Goal: Contribute content

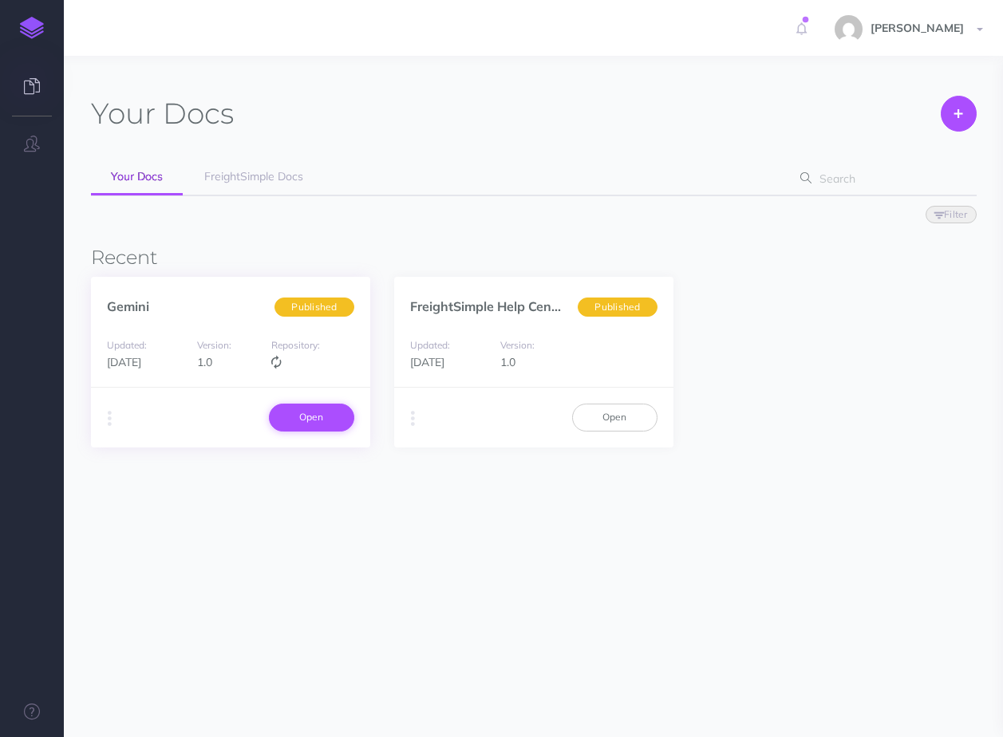
click at [322, 417] on link "Open" at bounding box center [311, 417] width 85 height 27
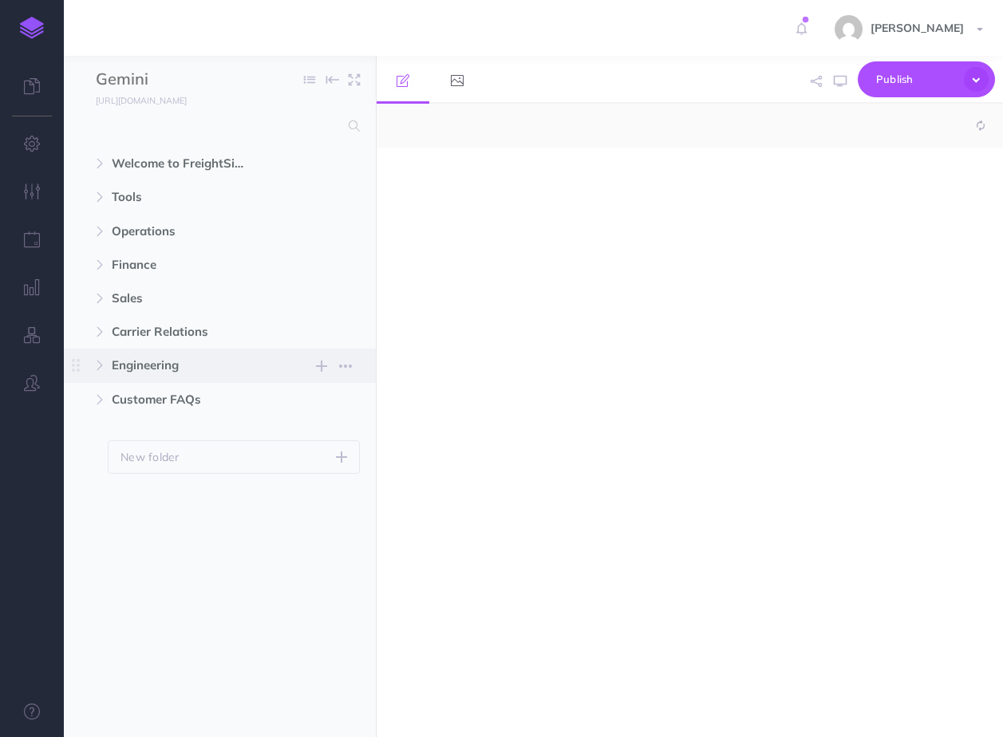
click at [141, 372] on span "Engineering" at bounding box center [186, 365] width 148 height 19
select select "null"
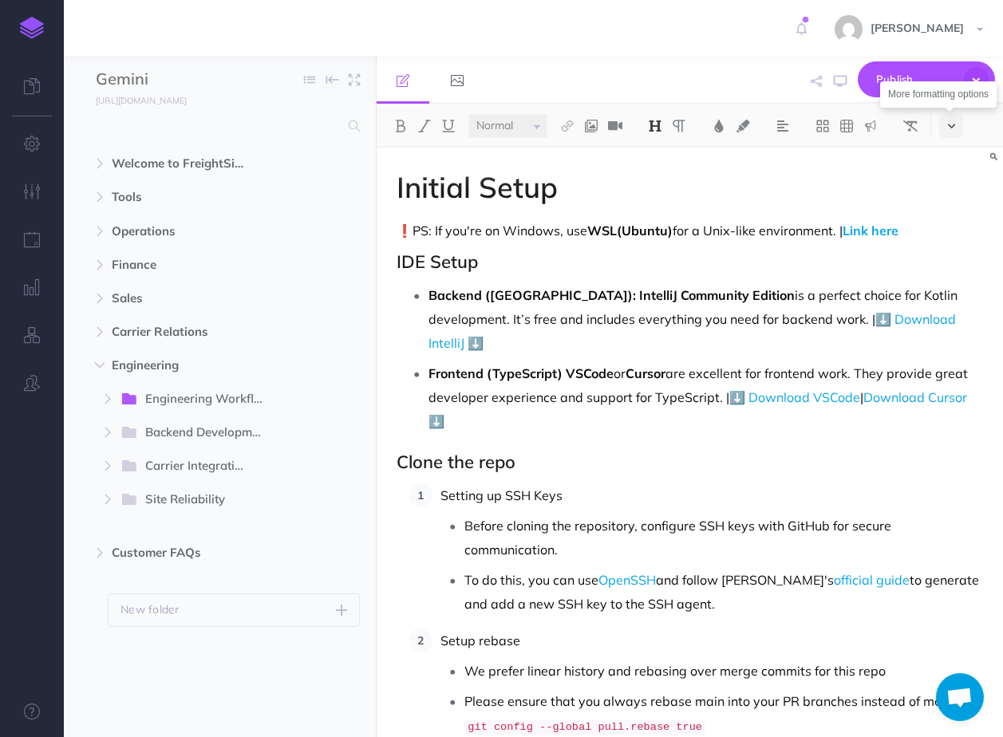
click at [955, 125] on icon at bounding box center [951, 126] width 7 height 11
click at [954, 442] on img at bounding box center [951, 441] width 14 height 9
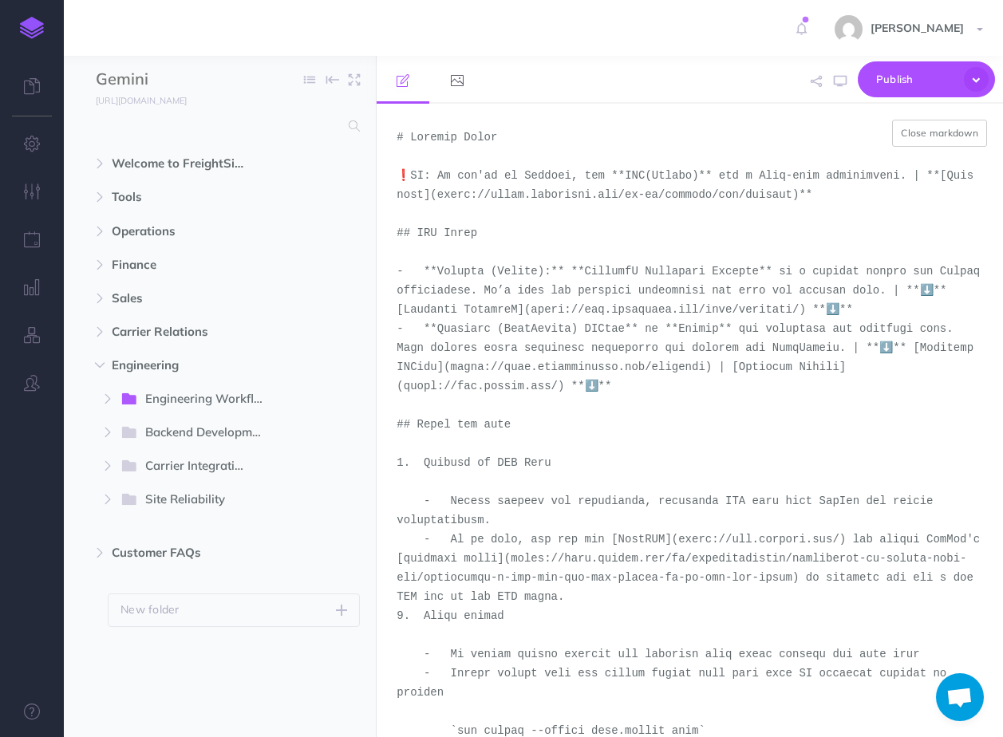
click at [440, 135] on textarea at bounding box center [690, 421] width 627 height 634
click at [434, 275] on textarea at bounding box center [690, 421] width 627 height 634
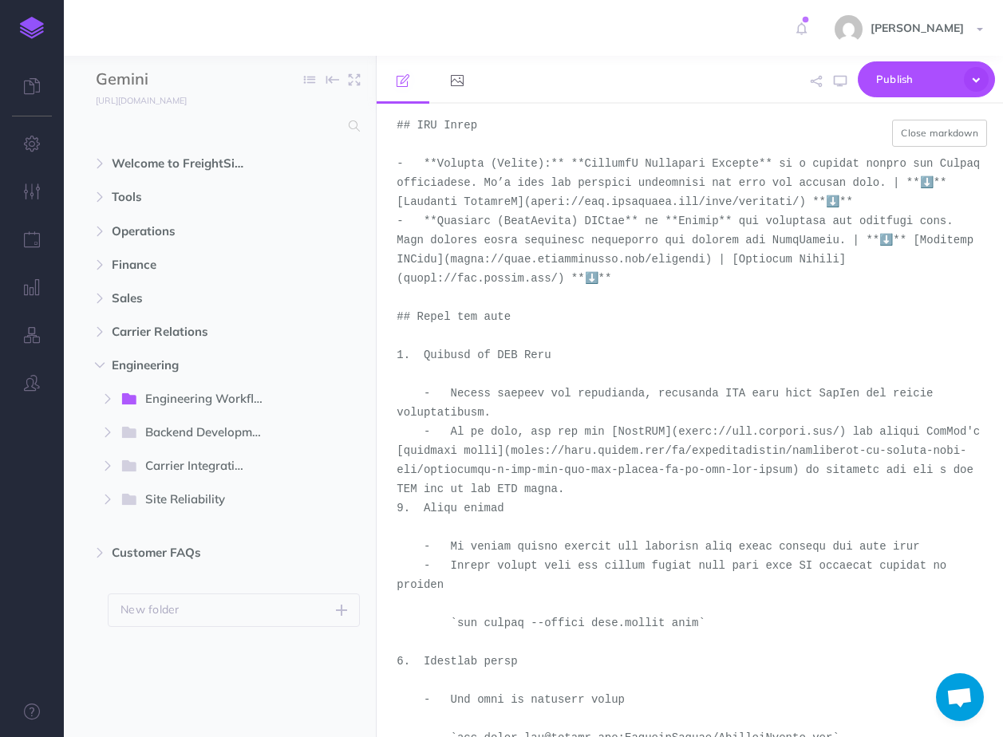
scroll to position [110, 0]
drag, startPoint x: 417, startPoint y: 314, endPoint x: 541, endPoint y: 310, distance: 124.6
click at [541, 310] on textarea at bounding box center [690, 421] width 627 height 634
click at [492, 342] on textarea at bounding box center [690, 421] width 627 height 634
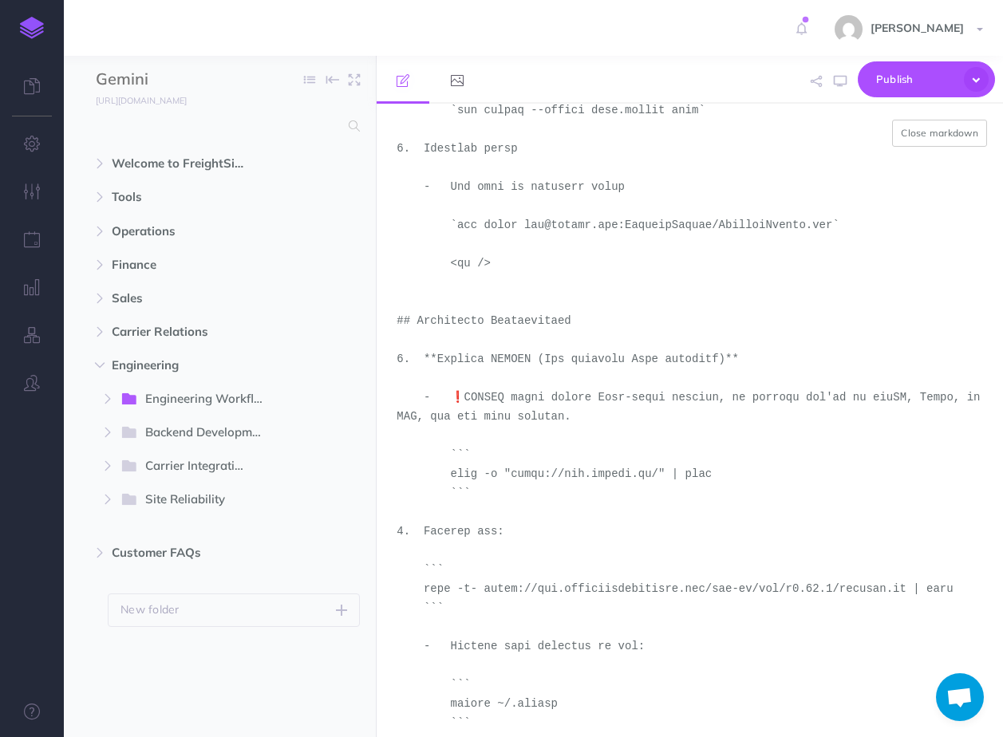
scroll to position [643, 0]
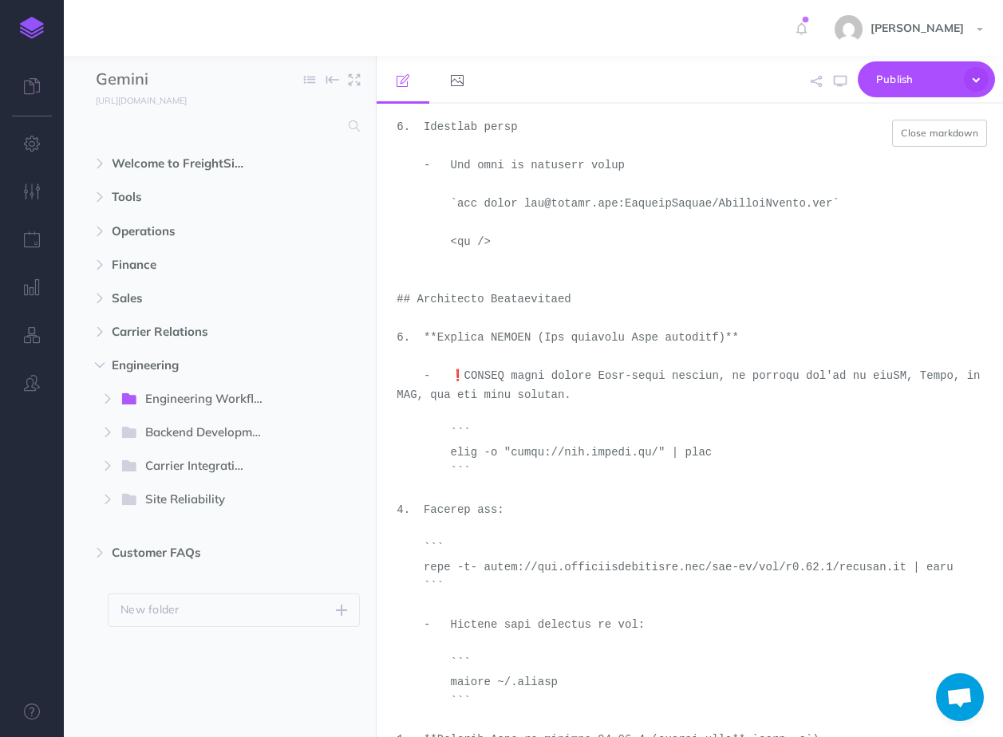
click at [583, 389] on textarea at bounding box center [690, 421] width 627 height 634
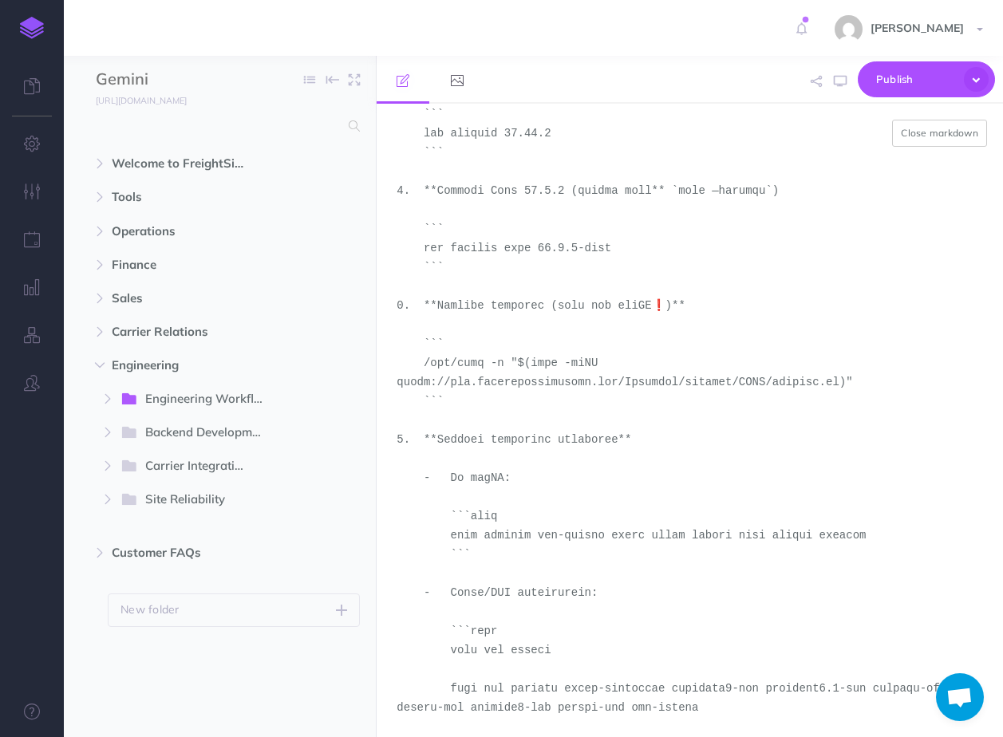
scroll to position [1632, 0]
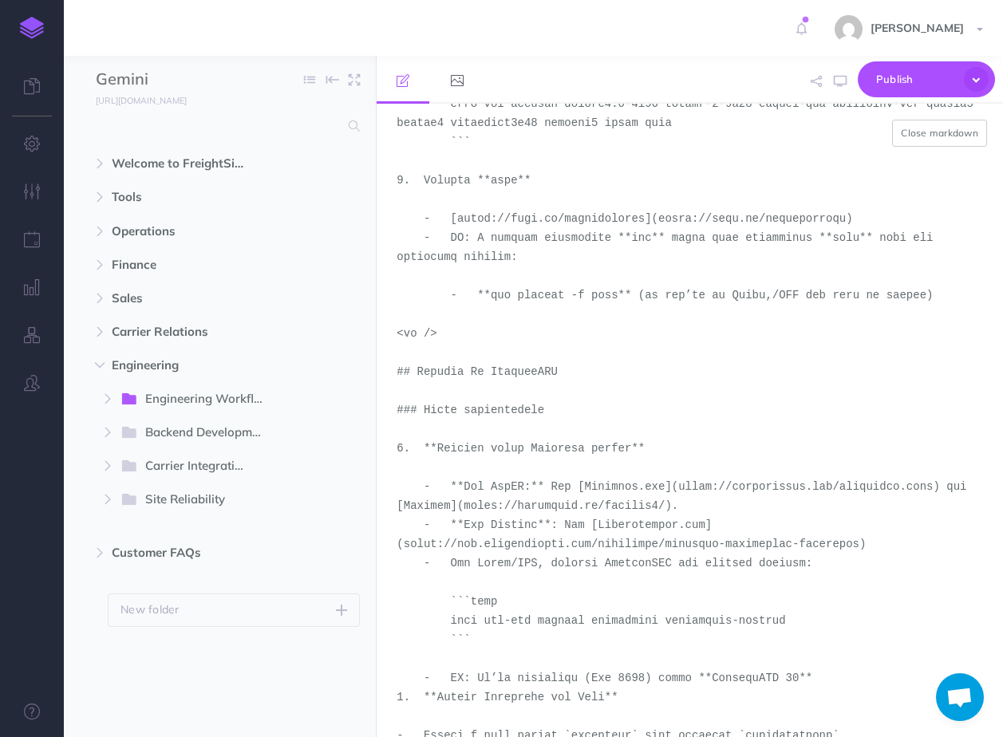
click at [576, 413] on textarea at bounding box center [690, 421] width 627 height 634
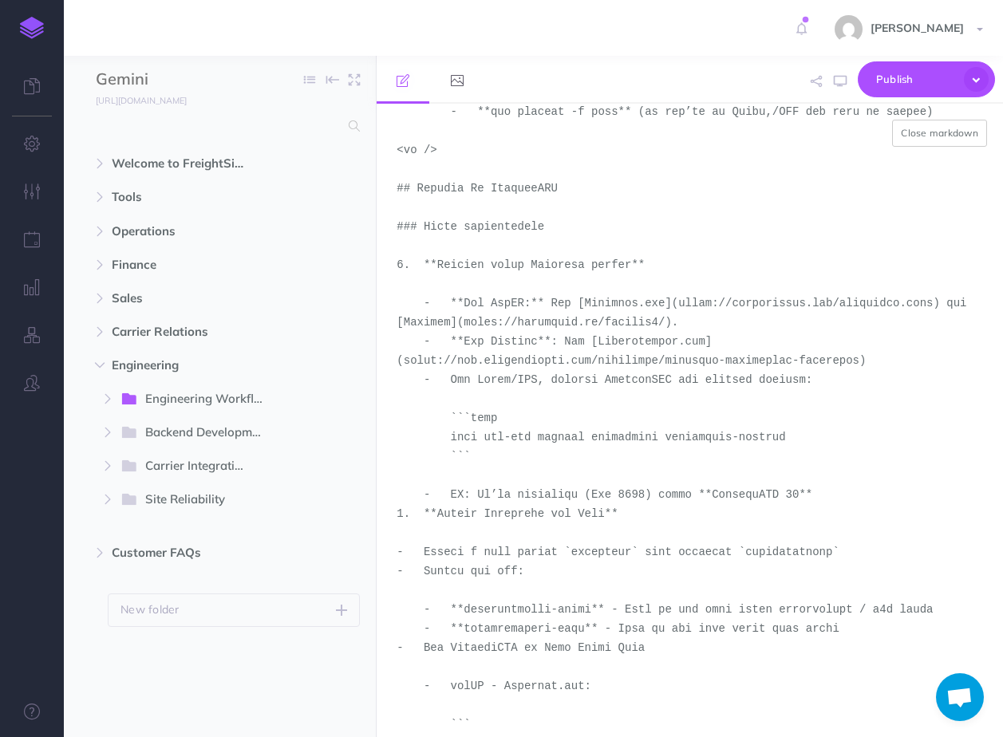
scroll to position [2134, 0]
click at [583, 204] on textarea at bounding box center [690, 421] width 627 height 634
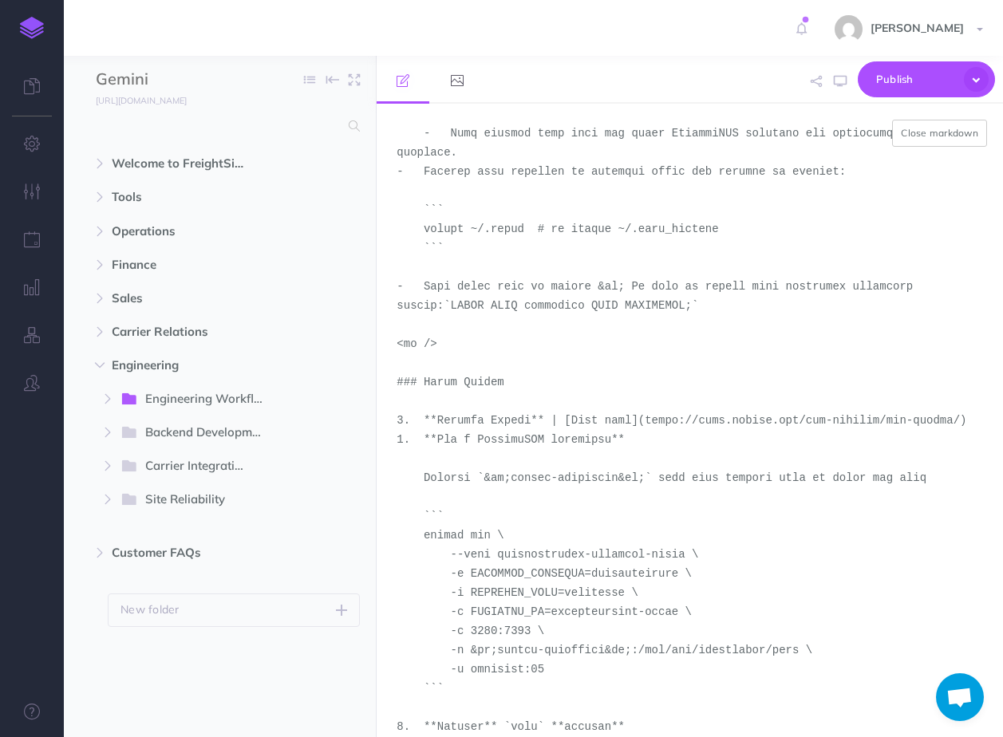
scroll to position [3126, 0]
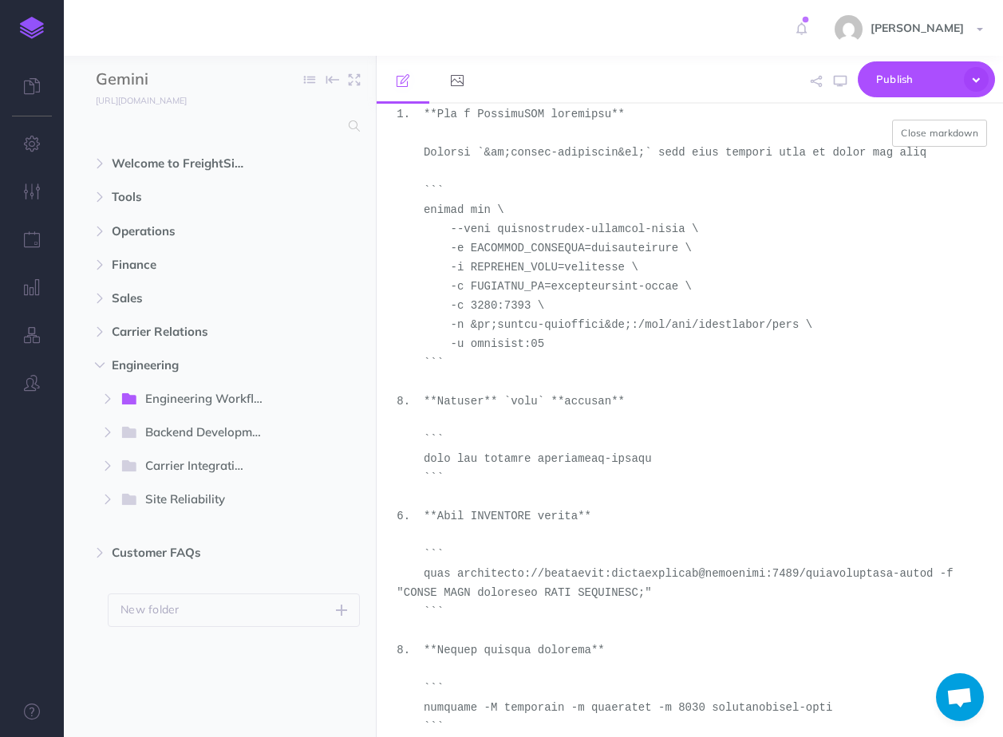
click at [608, 508] on textarea at bounding box center [690, 421] width 627 height 634
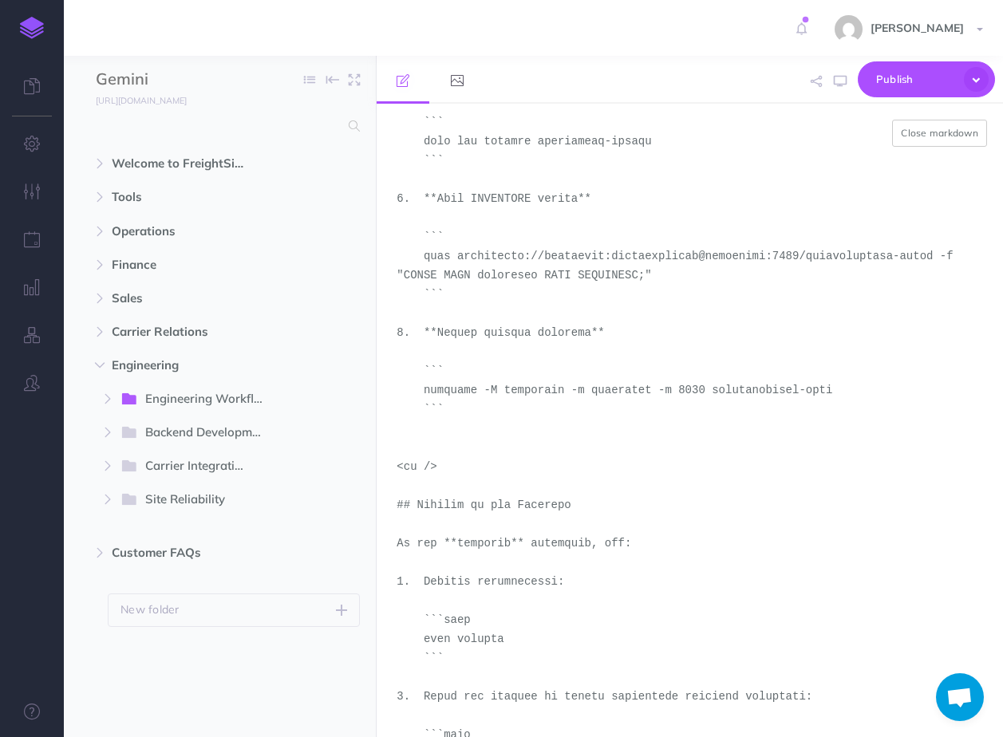
scroll to position [3446, 0]
click at [473, 467] on textarea at bounding box center [690, 421] width 627 height 634
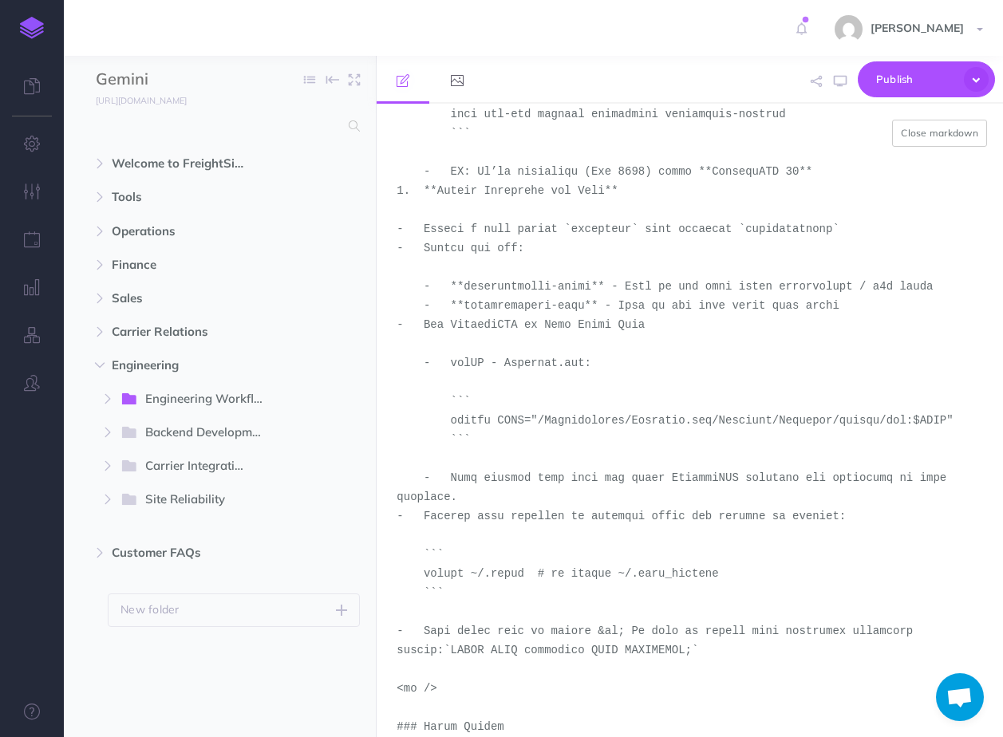
scroll to position [2130, 0]
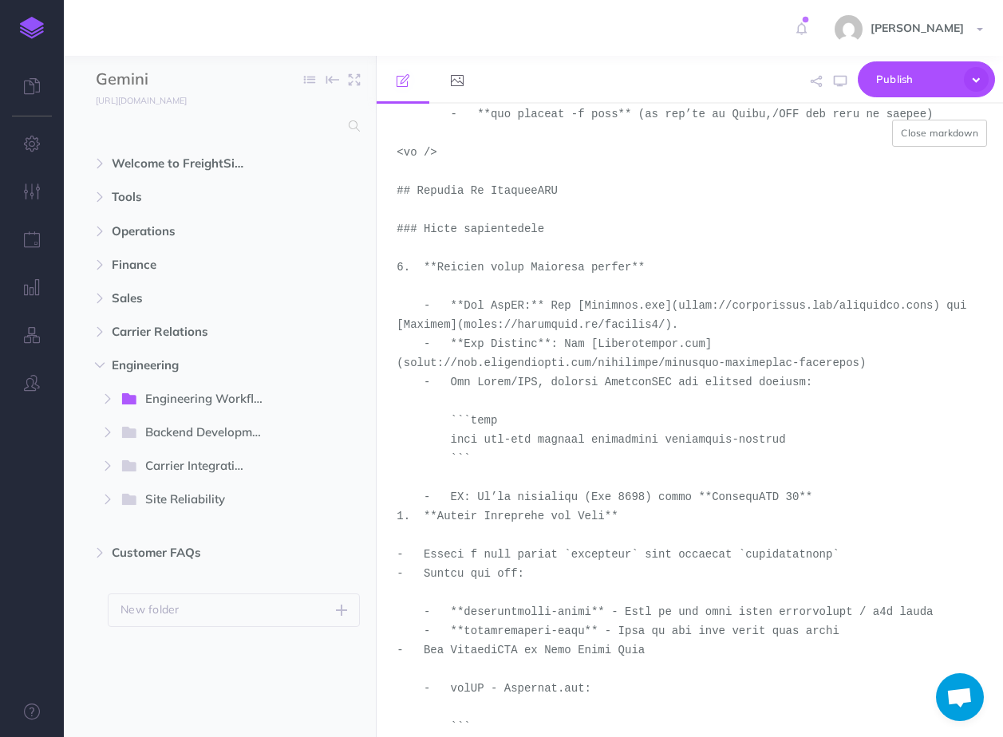
click at [652, 366] on textarea at bounding box center [690, 421] width 627 height 634
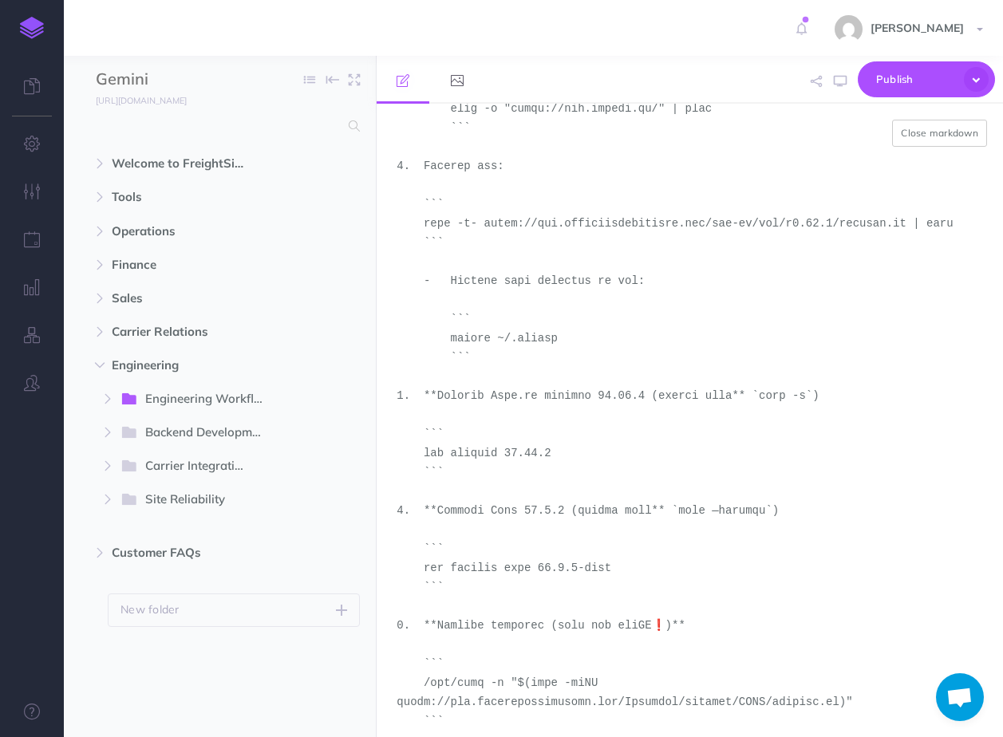
scroll to position [962, 0]
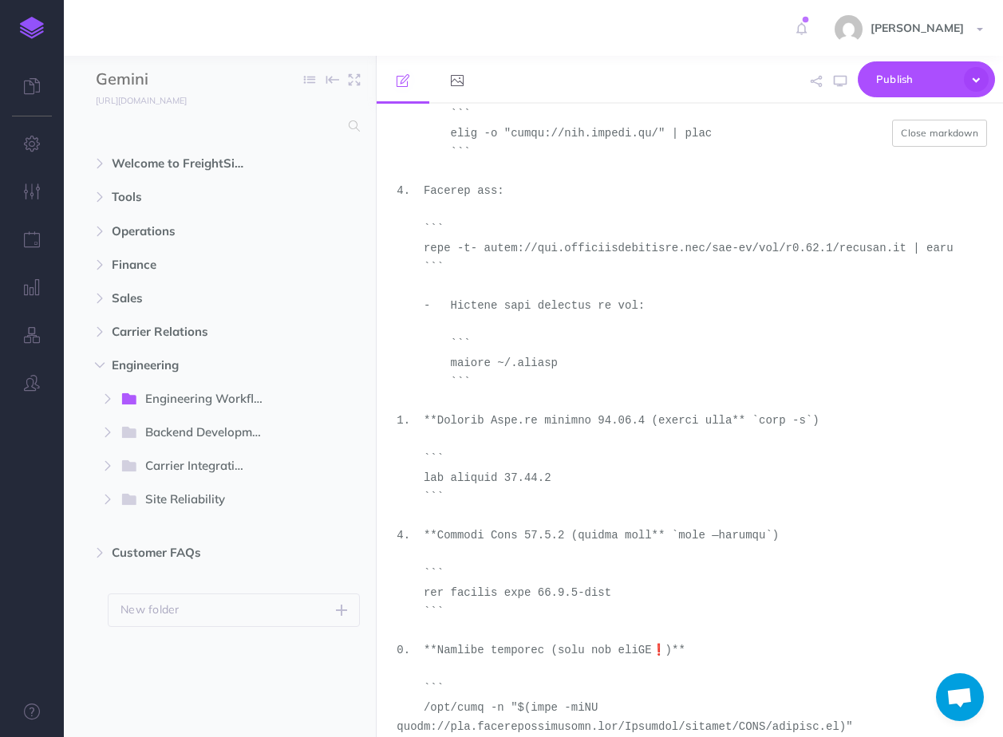
click at [505, 480] on textarea at bounding box center [690, 421] width 627 height 634
